Goal: Task Accomplishment & Management: Manage account settings

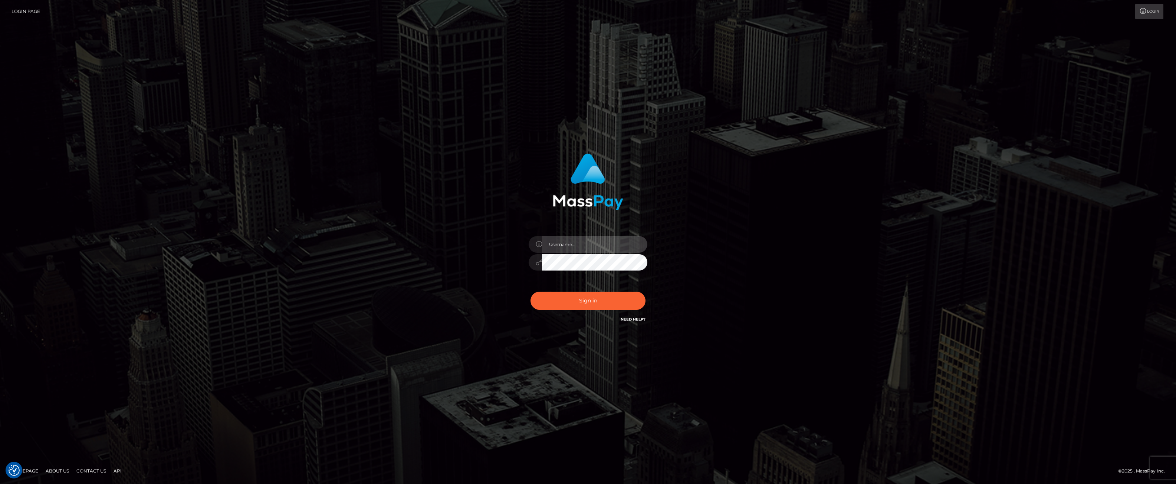
click at [568, 242] on input "text" at bounding box center [594, 244] width 105 height 17
type input "ashbil"
click at [584, 300] on button "Sign in" at bounding box center [587, 301] width 115 height 18
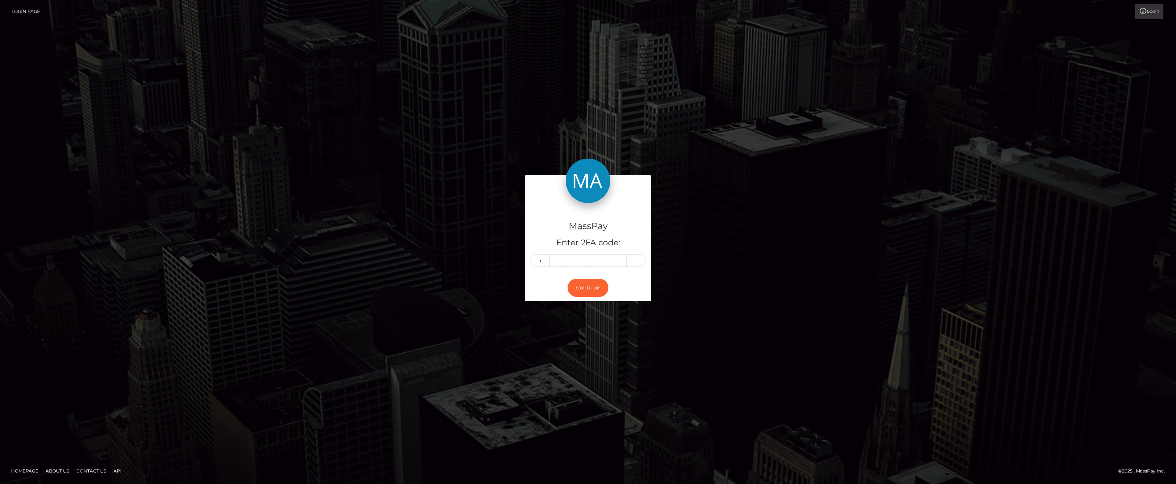
type input "1"
type input "2"
type input "0"
type input "8"
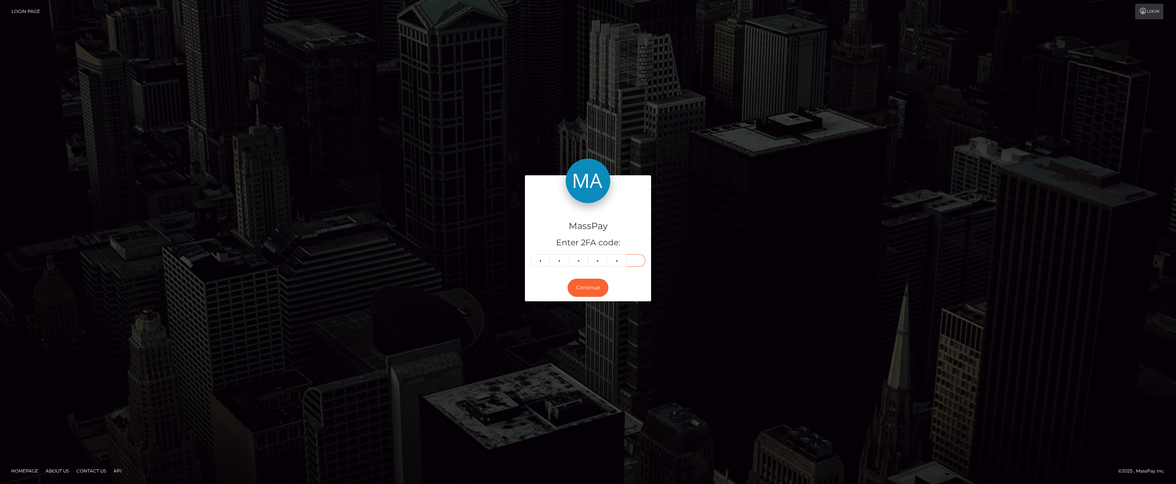
type input "5"
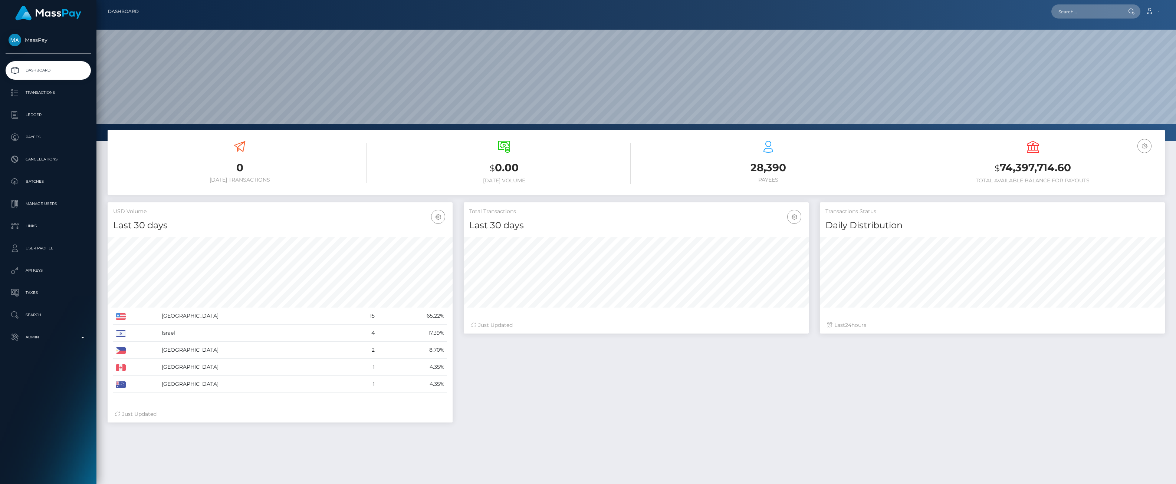
scroll to position [131, 345]
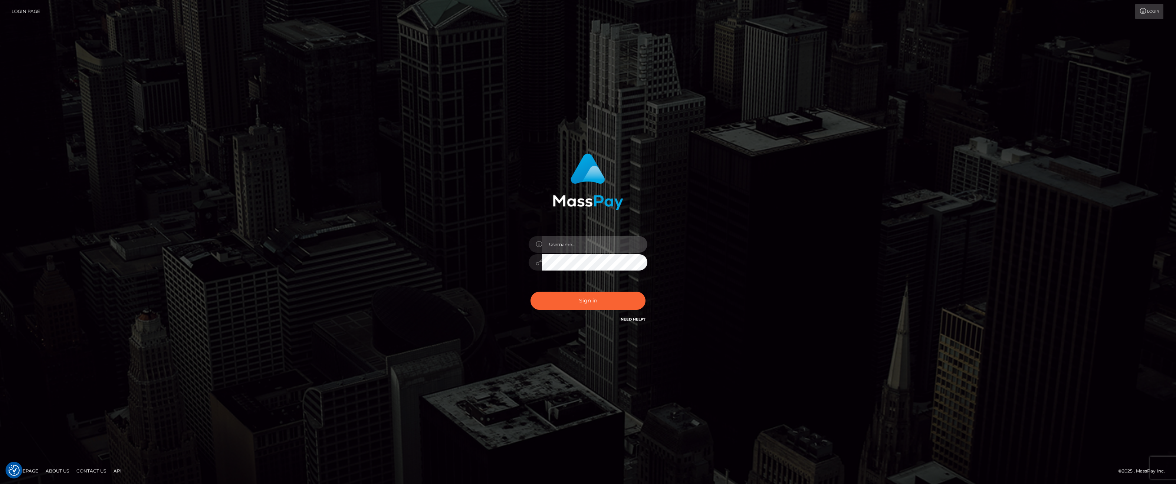
click at [582, 249] on input "text" at bounding box center [594, 244] width 105 height 17
type input "ashbil"
click at [578, 310] on div "Sign in Need Help?" at bounding box center [588, 303] width 130 height 33
click at [579, 303] on button "Sign in" at bounding box center [587, 301] width 115 height 18
click at [569, 243] on input "text" at bounding box center [594, 244] width 105 height 17
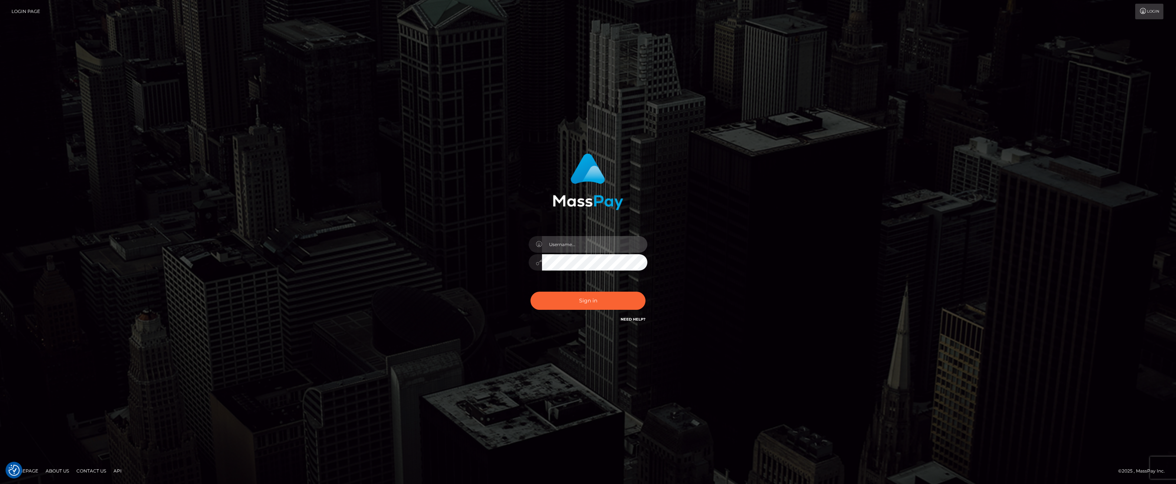
type input "ashbil"
click at [590, 299] on button "Sign in" at bounding box center [587, 301] width 115 height 18
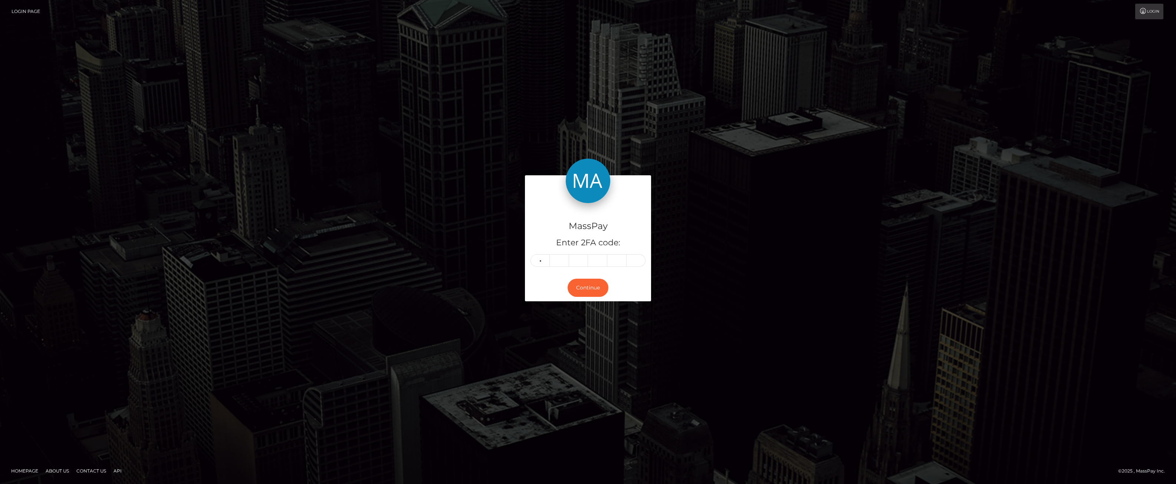
type input "6"
type input "8"
type input "1"
type input "7"
type input "2"
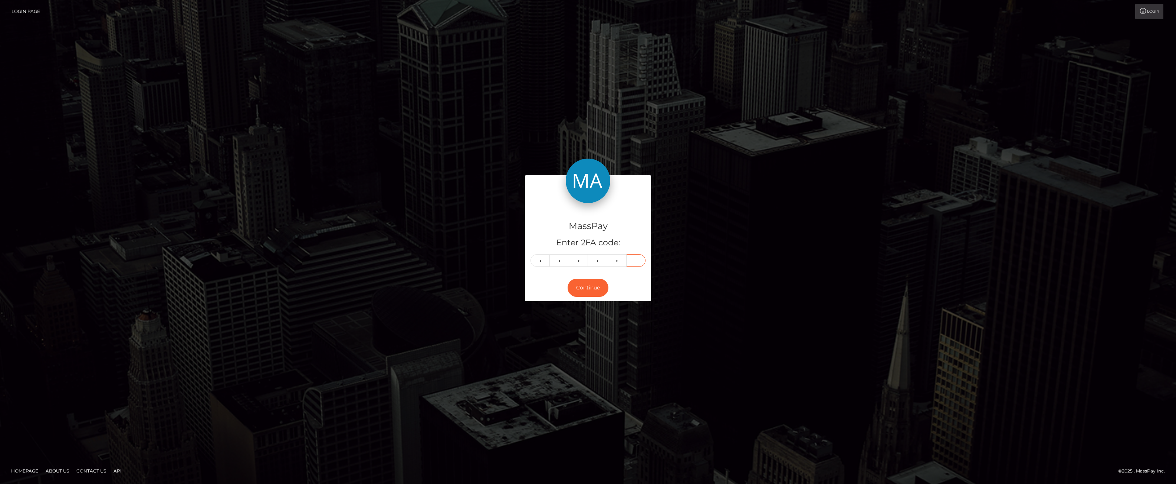
type input "9"
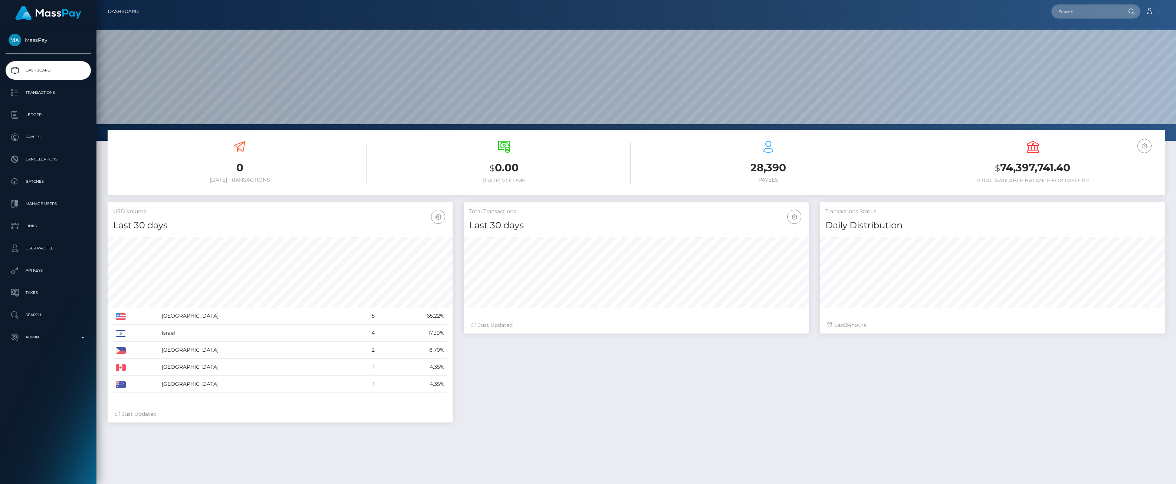
scroll to position [131, 345]
